Goal: Information Seeking & Learning: Learn about a topic

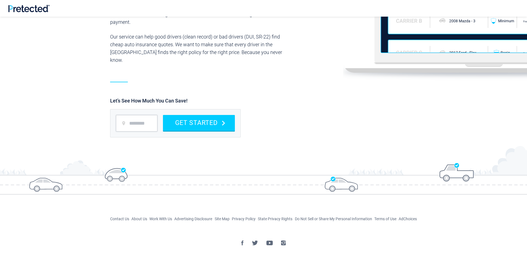
scroll to position [635, 0]
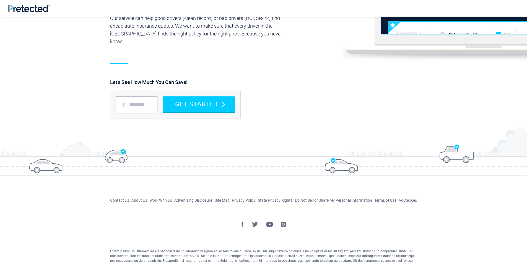
click at [178, 198] on link "Advertising Disclosure" at bounding box center [193, 200] width 38 height 4
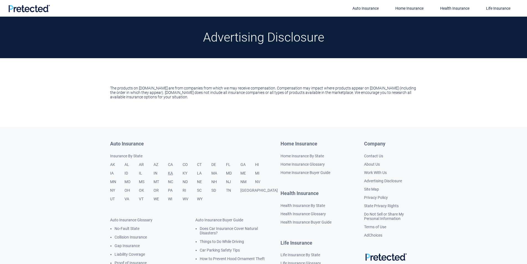
click at [171, 173] on link "KA" at bounding box center [175, 175] width 14 height 9
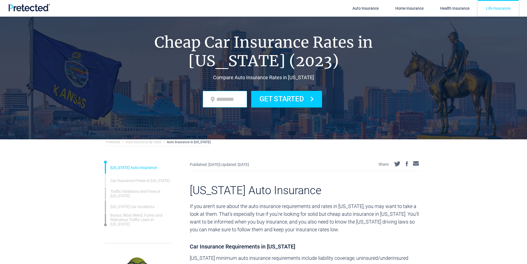
click at [482, 4] on link "Life Insurance" at bounding box center [498, 8] width 41 height 17
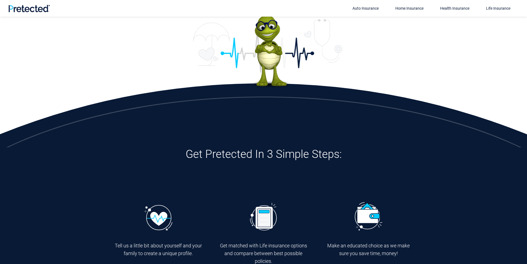
scroll to position [185, 0]
